Goal: Task Accomplishment & Management: Manage account settings

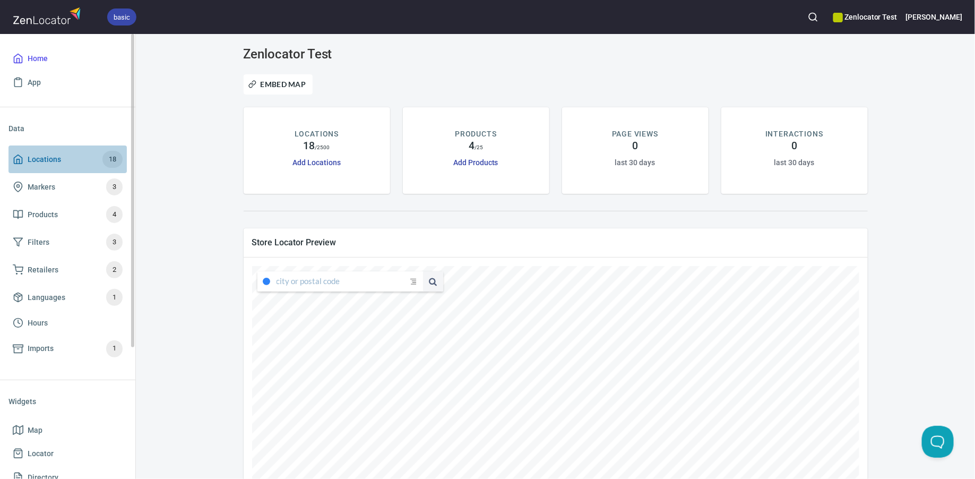
click at [92, 154] on span "Locations 18" at bounding box center [68, 159] width 110 height 17
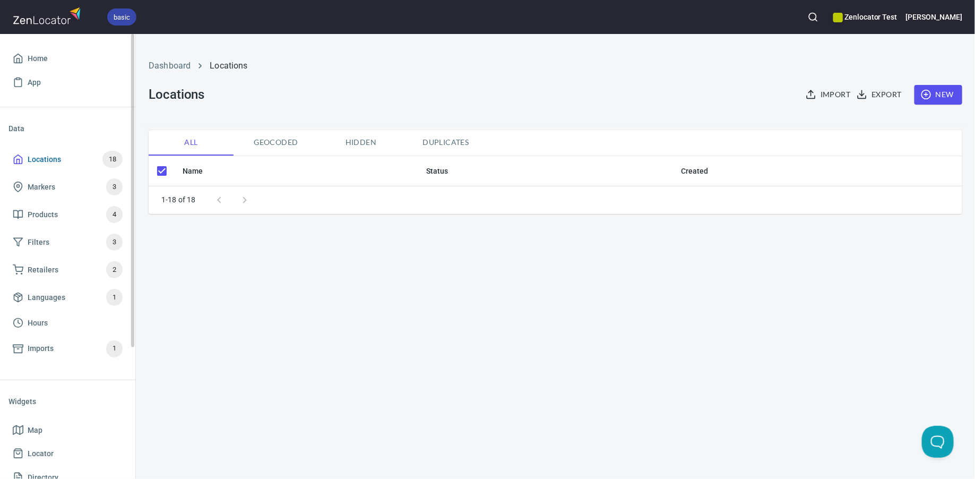
checkbox input "false"
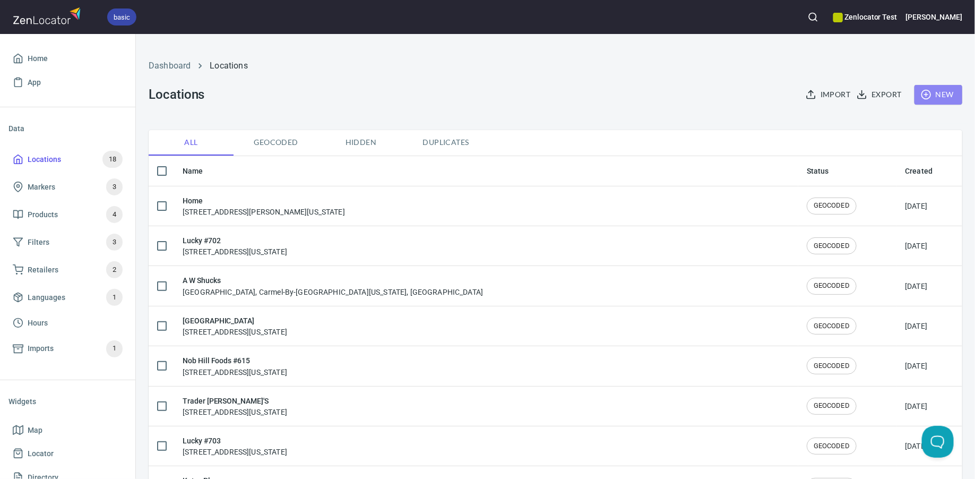
click at [943, 91] on span "New" at bounding box center [938, 94] width 31 height 13
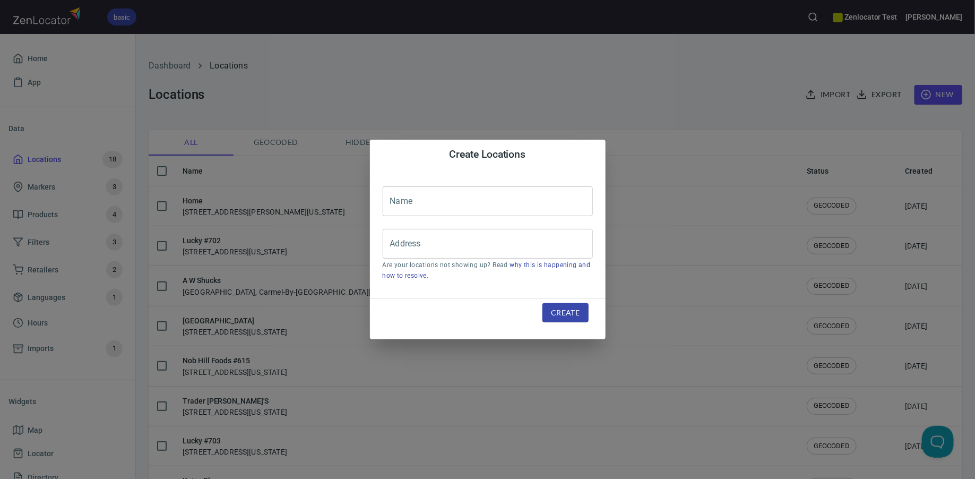
click at [523, 201] on input "text" at bounding box center [488, 201] width 210 height 30
click at [490, 257] on div "Address" at bounding box center [488, 244] width 210 height 30
type input "home"
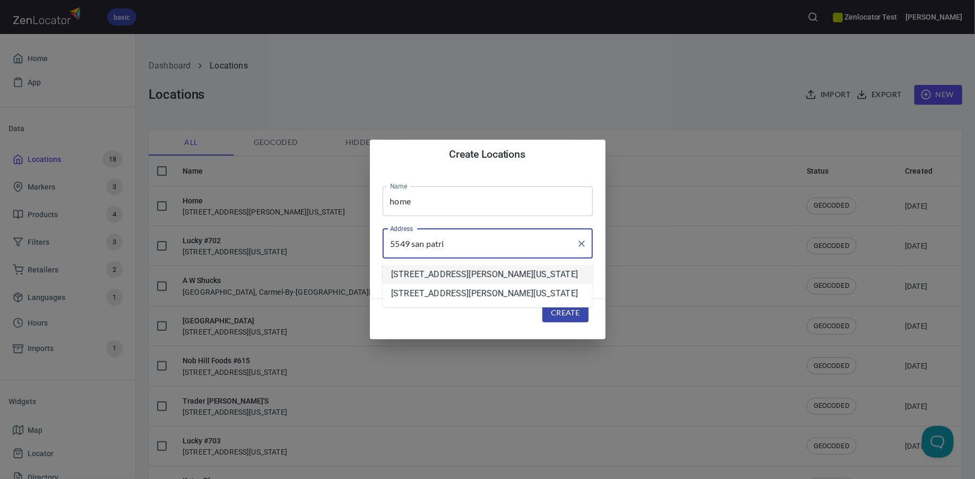
click at [572, 275] on li "5549 San Patricio Drive, Santa Barbara, California, United States" at bounding box center [488, 274] width 210 height 19
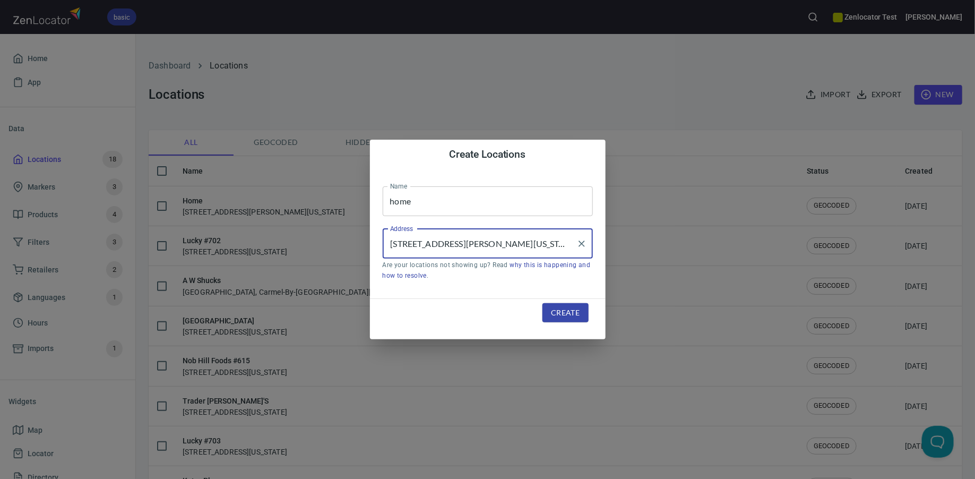
type input "5549 San Patricio Drive, Santa Barbara, California, United States"
click at [563, 315] on span "Create" at bounding box center [565, 312] width 29 height 13
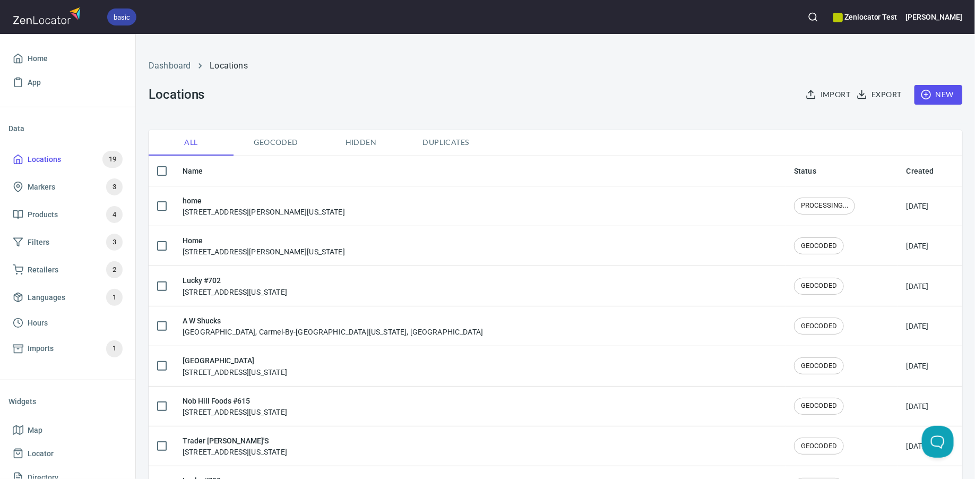
click at [290, 140] on span "Geocoded" at bounding box center [276, 142] width 72 height 13
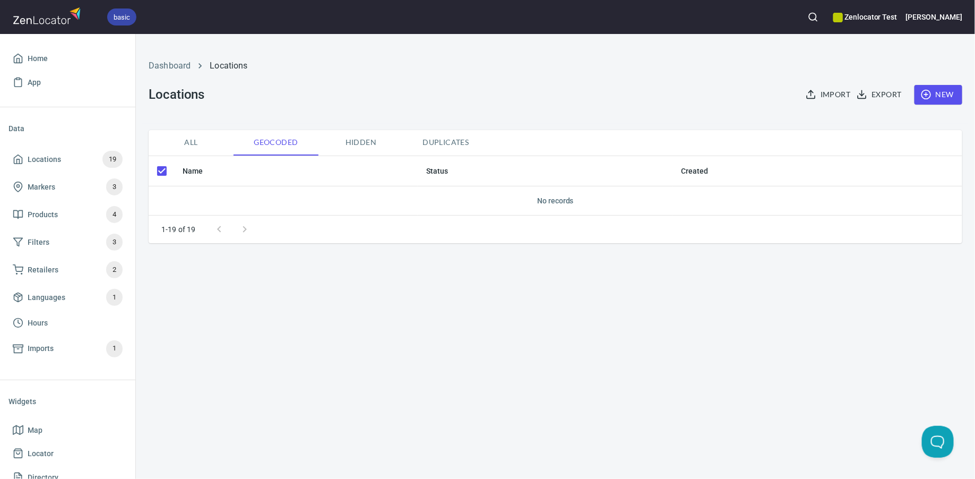
checkbox input "false"
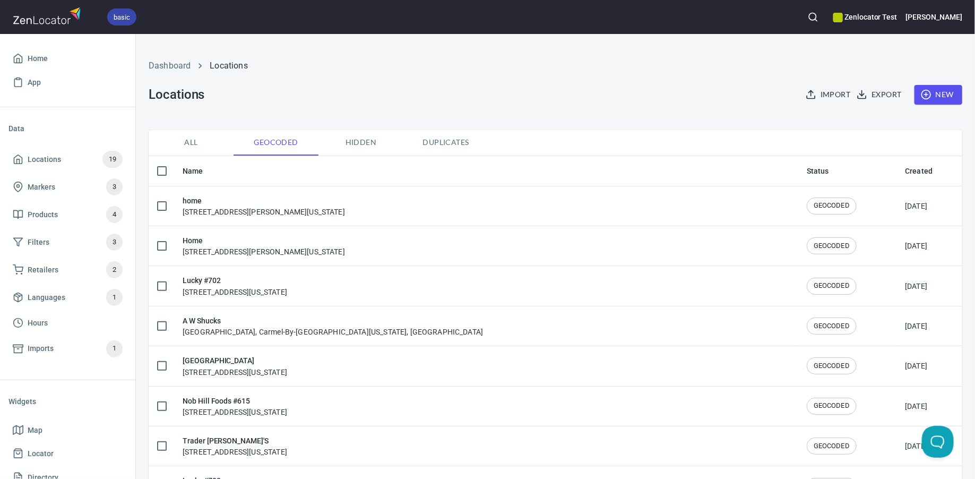
click at [179, 138] on span "All" at bounding box center [191, 142] width 72 height 13
click at [957, 20] on h6 "Laura" at bounding box center [934, 17] width 56 height 12
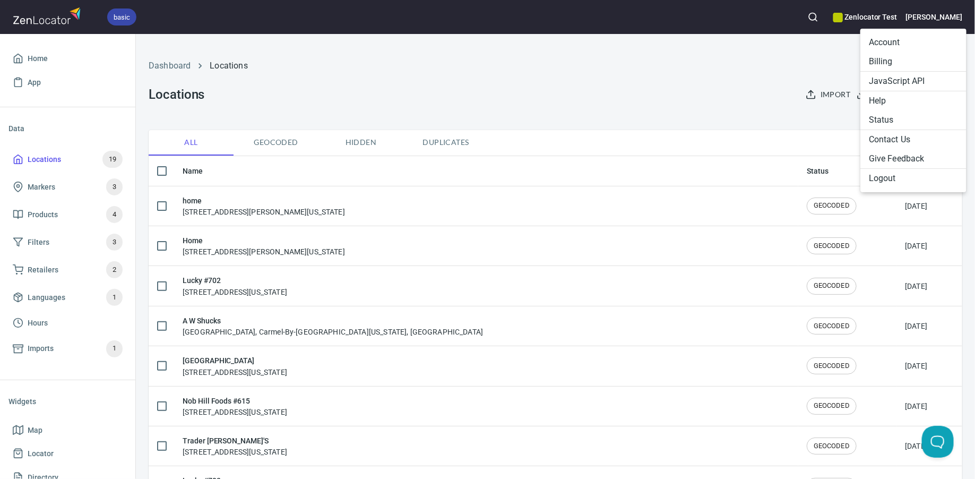
click at [883, 181] on li "Logout" at bounding box center [913, 178] width 106 height 19
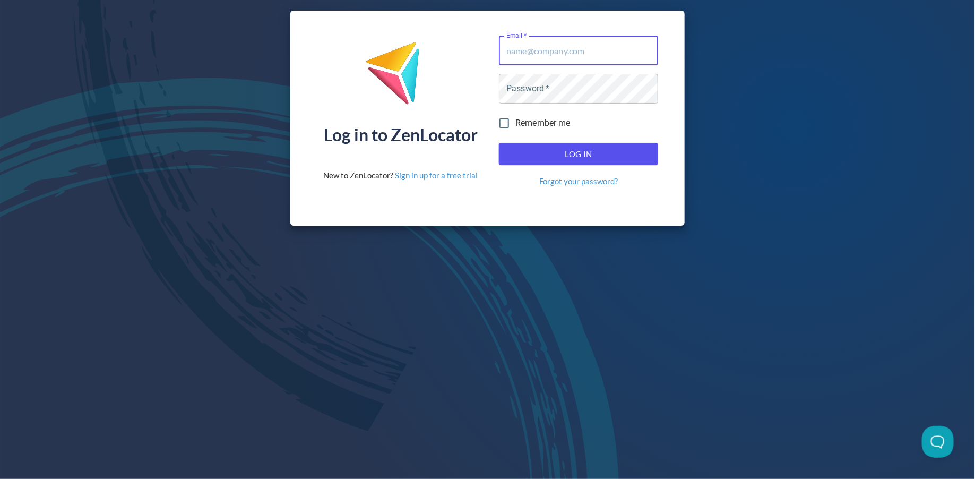
type input "[PERSON_NAME][EMAIL_ADDRESS][DOMAIN_NAME]"
